Goal: Information Seeking & Learning: Learn about a topic

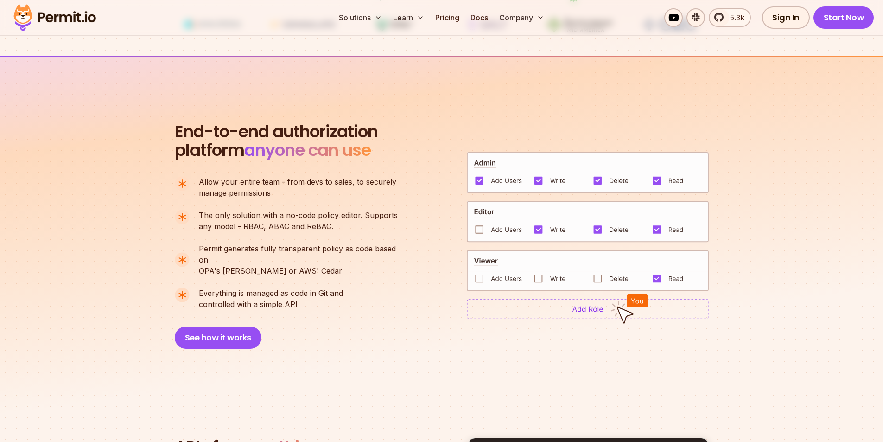
scroll to position [596, 0]
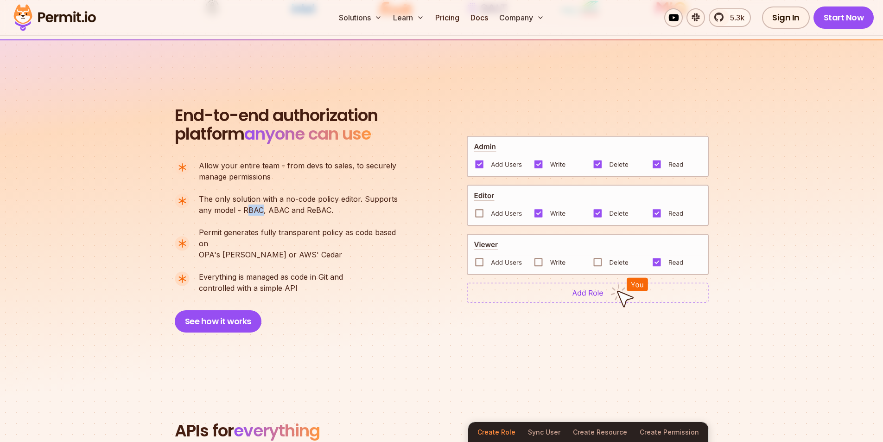
drag, startPoint x: 249, startPoint y: 210, endPoint x: 262, endPoint y: 209, distance: 12.5
click at [262, 209] on p "The only solution with a no-code policy editor. Supports any model - RBAC, ABAC…" at bounding box center [298, 204] width 199 height 22
click at [273, 214] on p "The only solution with a no-code policy editor. Supports any model - RBAC, ABAC…" at bounding box center [298, 204] width 199 height 22
click at [479, 208] on img at bounding box center [588, 205] width 242 height 42
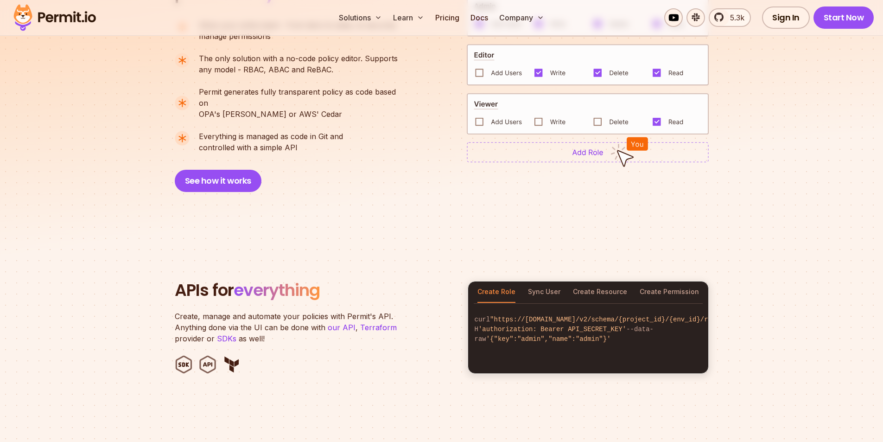
scroll to position [782, 0]
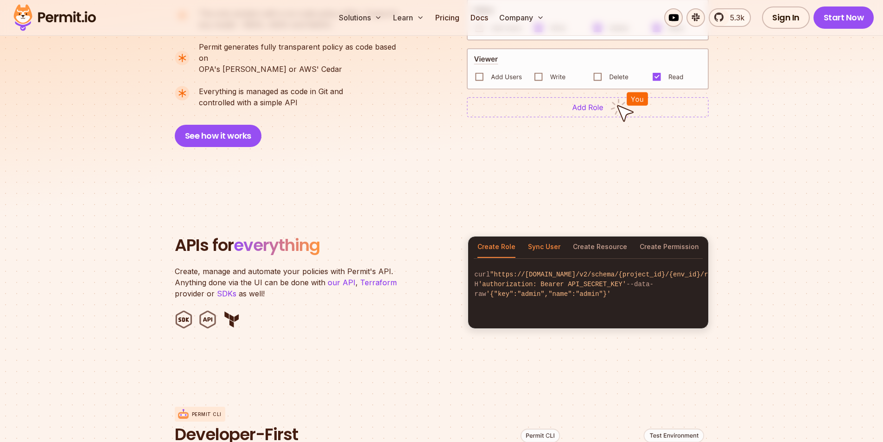
click at [549, 236] on button "Sync User" at bounding box center [544, 246] width 32 height 21
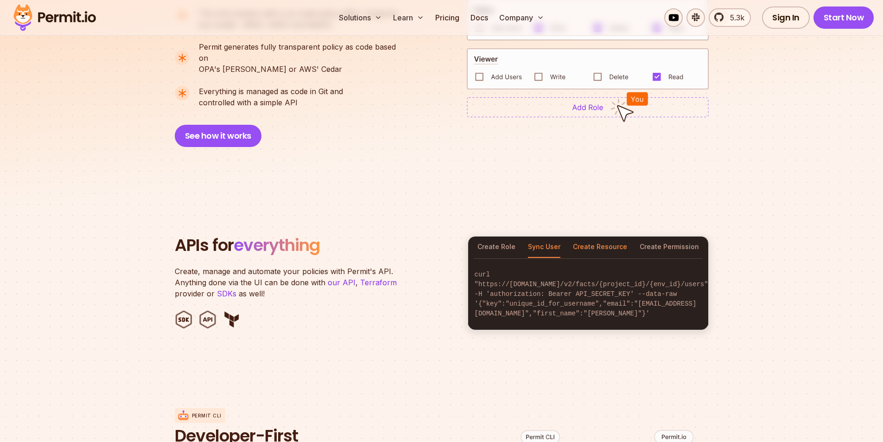
click at [594, 236] on button "Create Resource" at bounding box center [600, 246] width 54 height 21
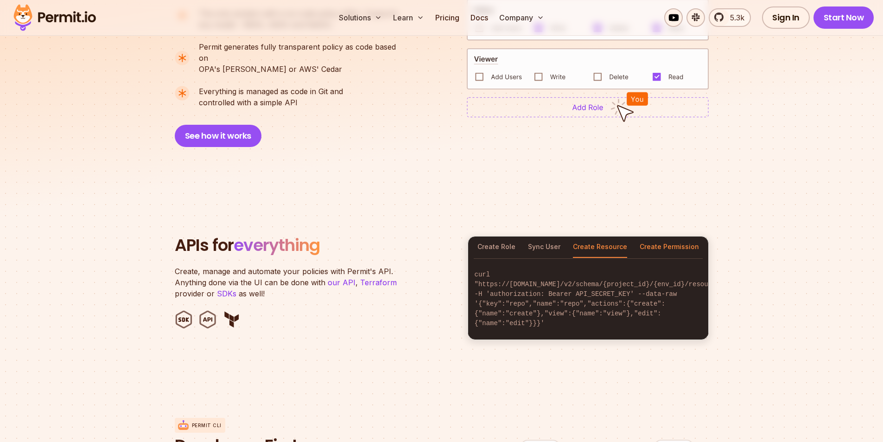
click at [670, 236] on button "Create Permission" at bounding box center [668, 246] width 59 height 21
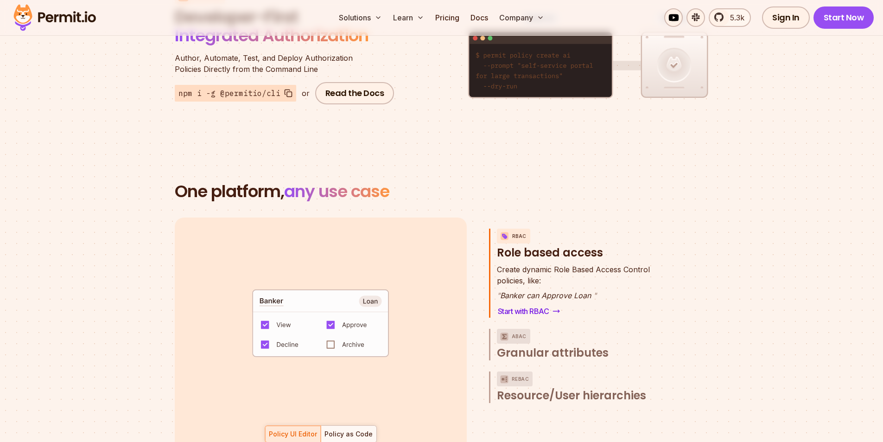
scroll to position [46, 0]
click at [341, 429] on div "Policy as Code" at bounding box center [348, 433] width 48 height 9
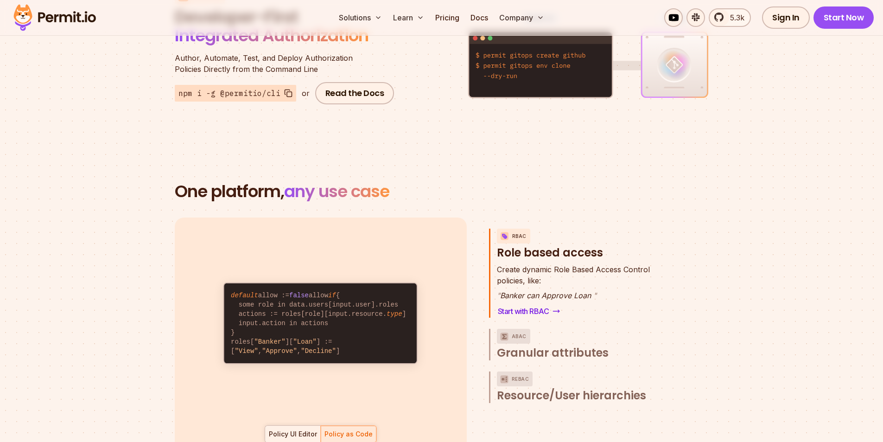
click at [308, 429] on div "Policy UI Editor" at bounding box center [293, 433] width 48 height 9
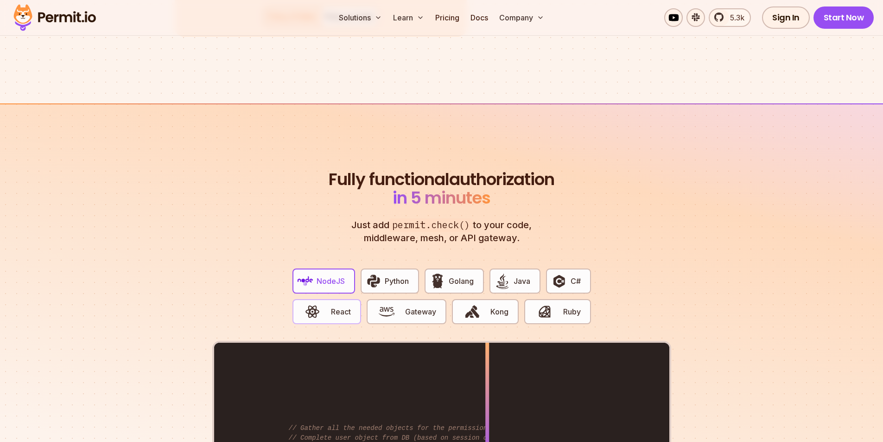
scroll to position [1801, 0]
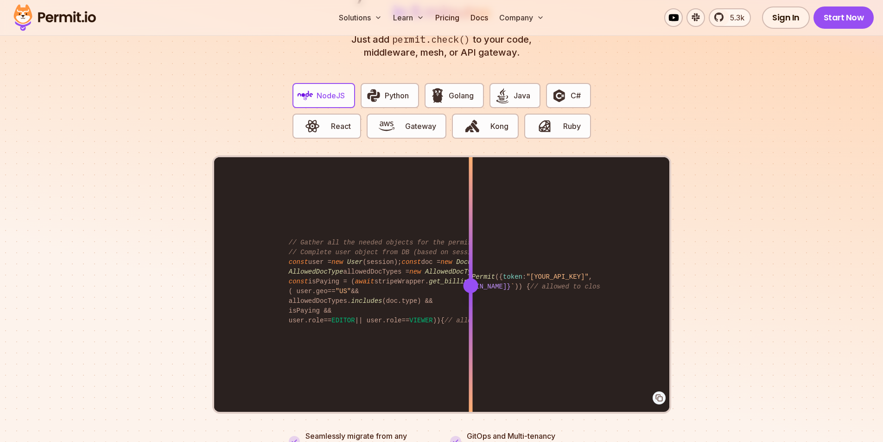
drag, startPoint x: 487, startPoint y: 276, endPoint x: 424, endPoint y: 280, distance: 63.1
click at [463, 280] on div at bounding box center [470, 285] width 15 height 15
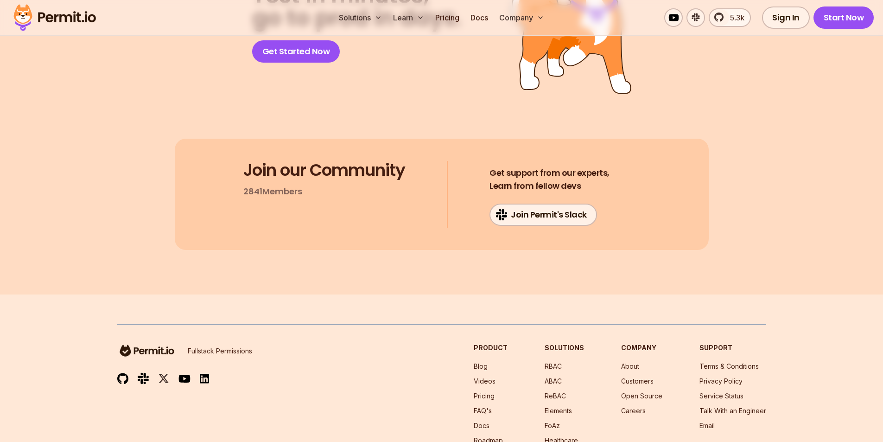
scroll to position [4758, 0]
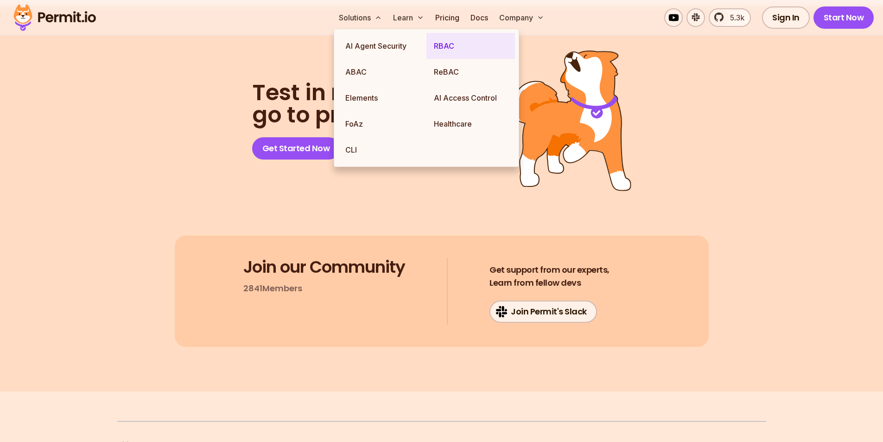
click at [454, 51] on link "RBAC" at bounding box center [470, 46] width 88 height 26
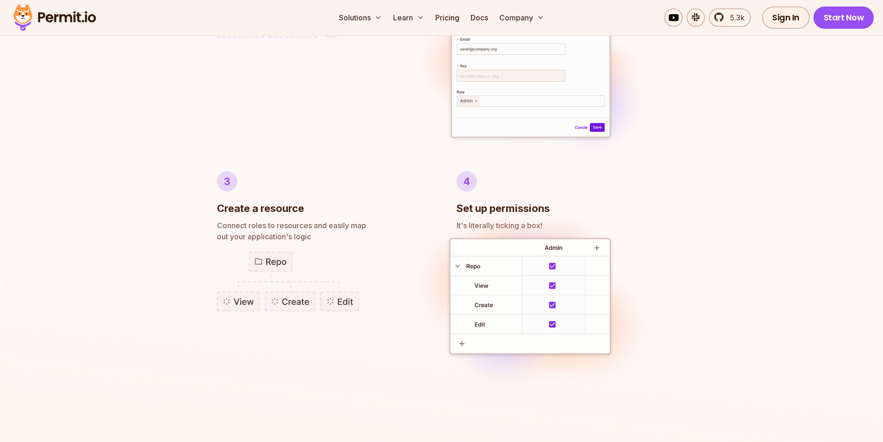
scroll to position [640, 0]
